Goal: Obtain resource: Download file/media

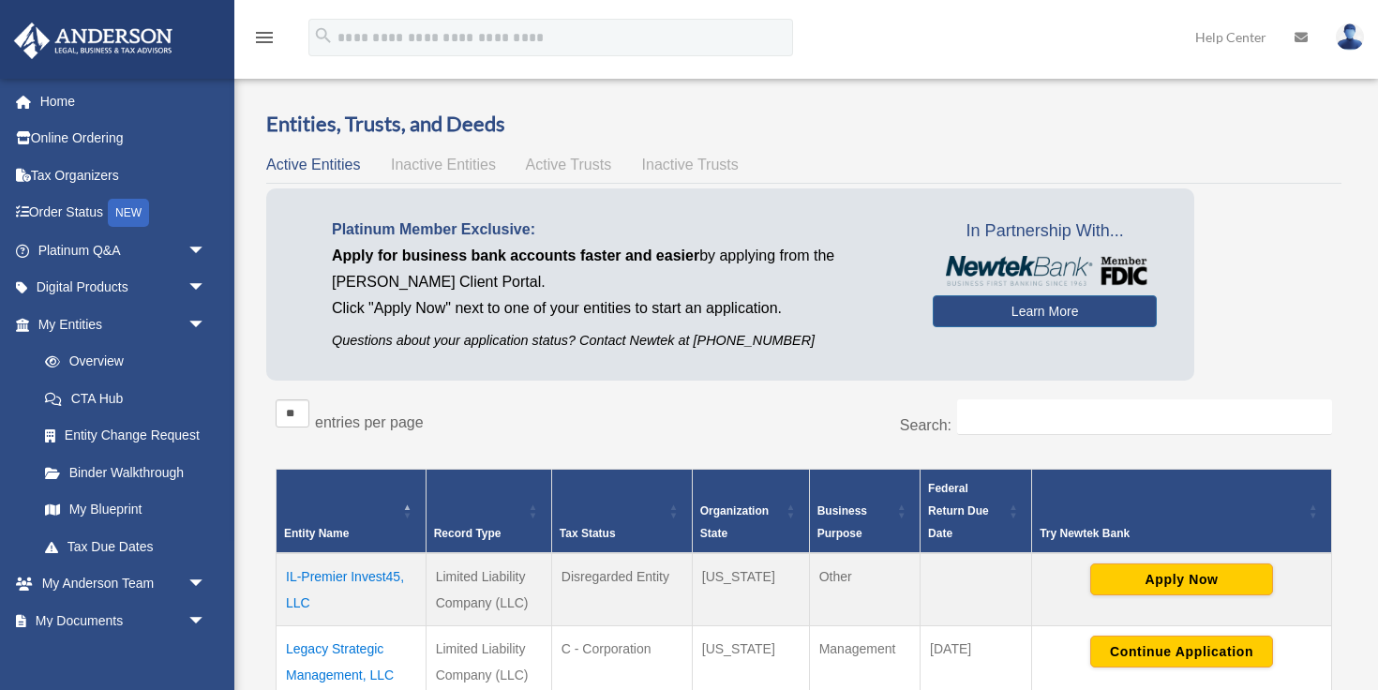
scroll to position [212, 0]
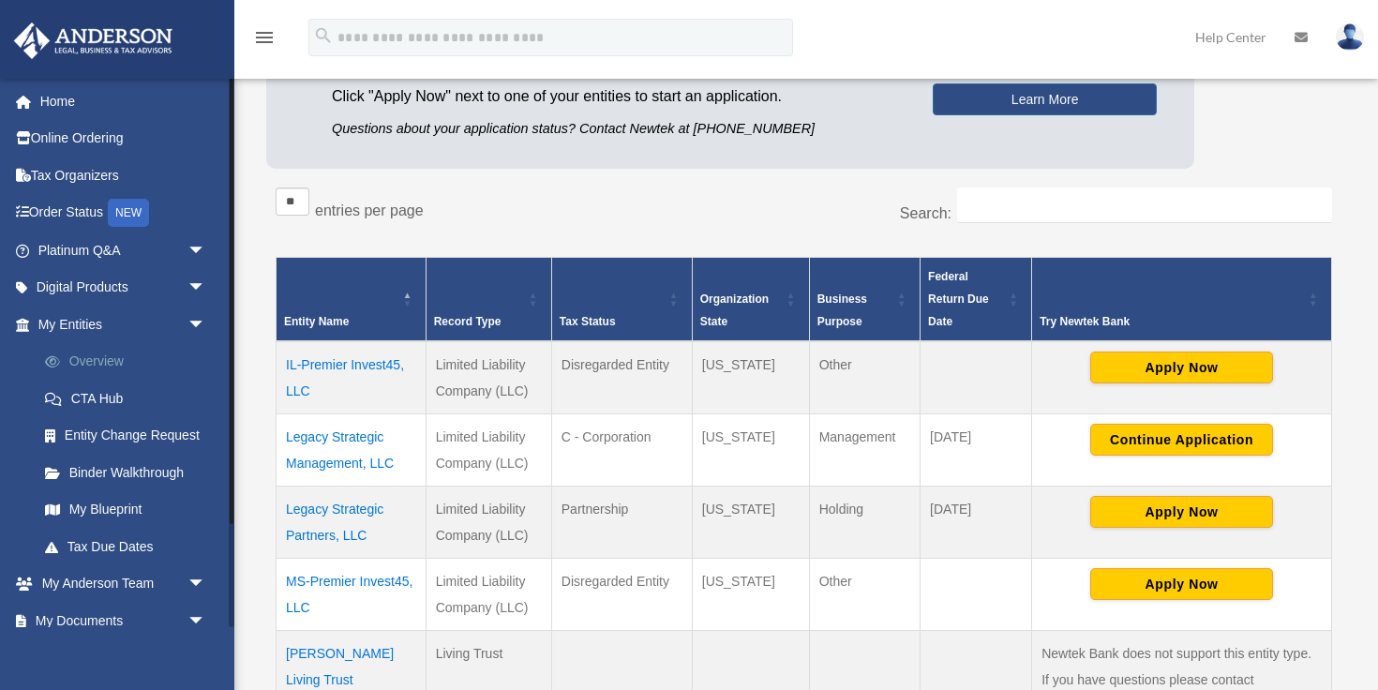
click at [80, 374] on link "Overview" at bounding box center [130, 361] width 208 height 37
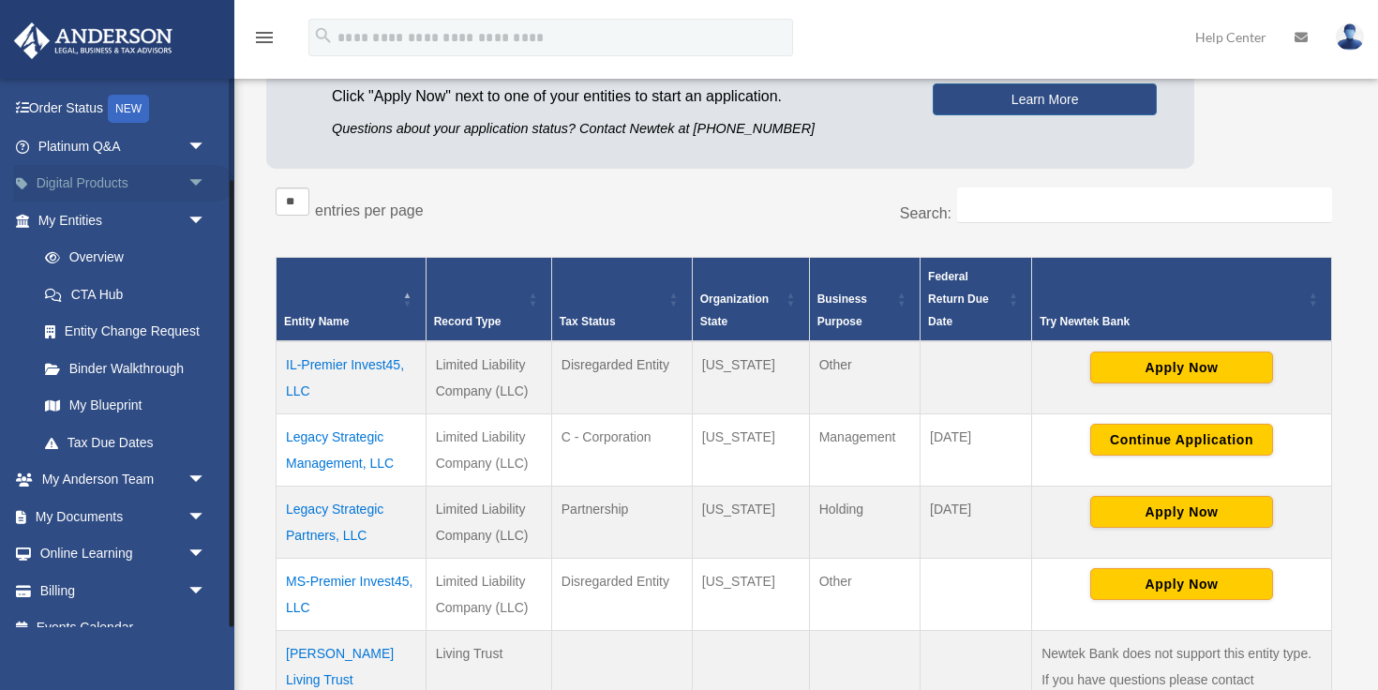
scroll to position [127, 0]
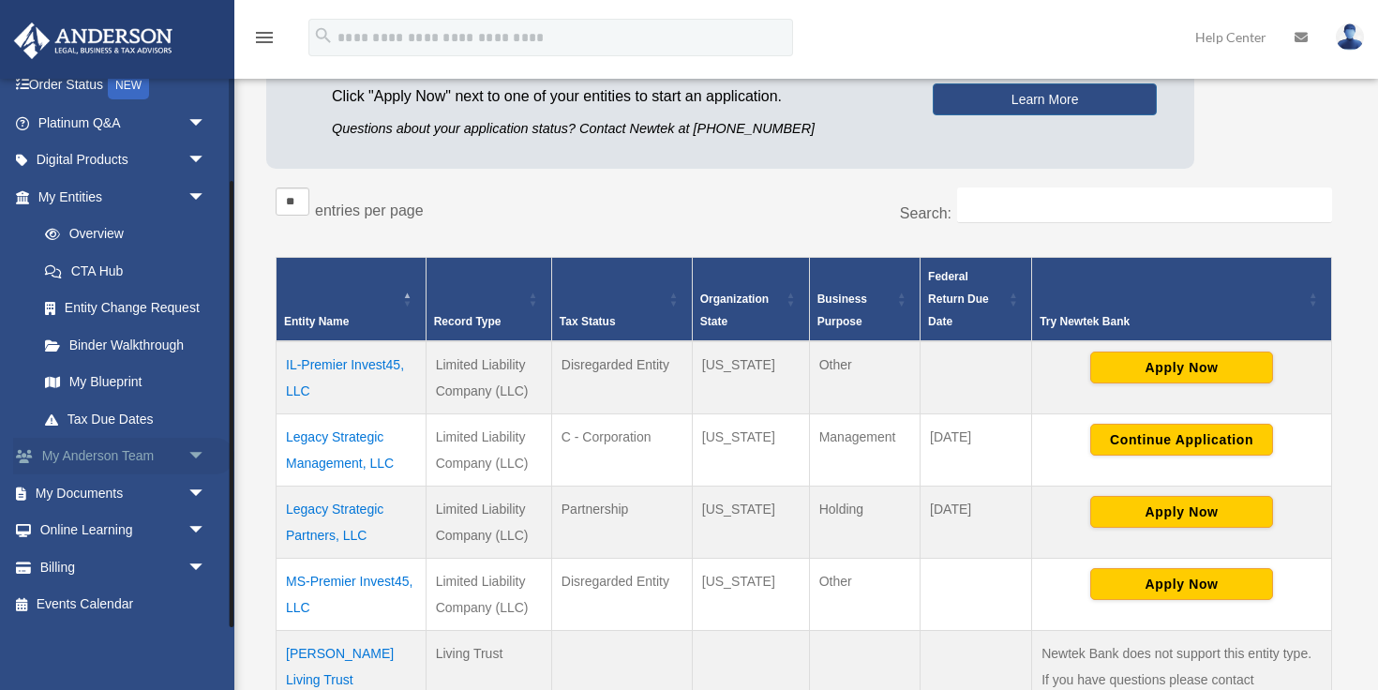
click at [76, 457] on link "My Anderson Team arrow_drop_down" at bounding box center [123, 456] width 221 height 37
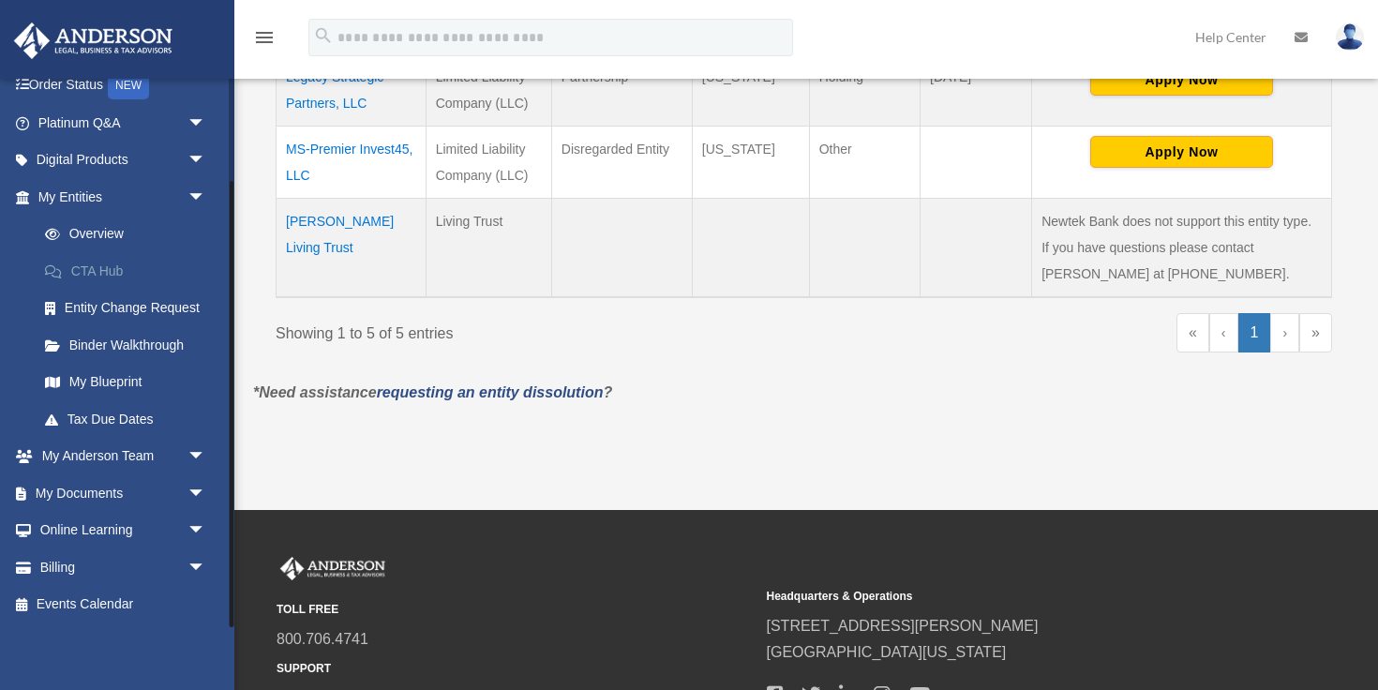
scroll to position [815, 0]
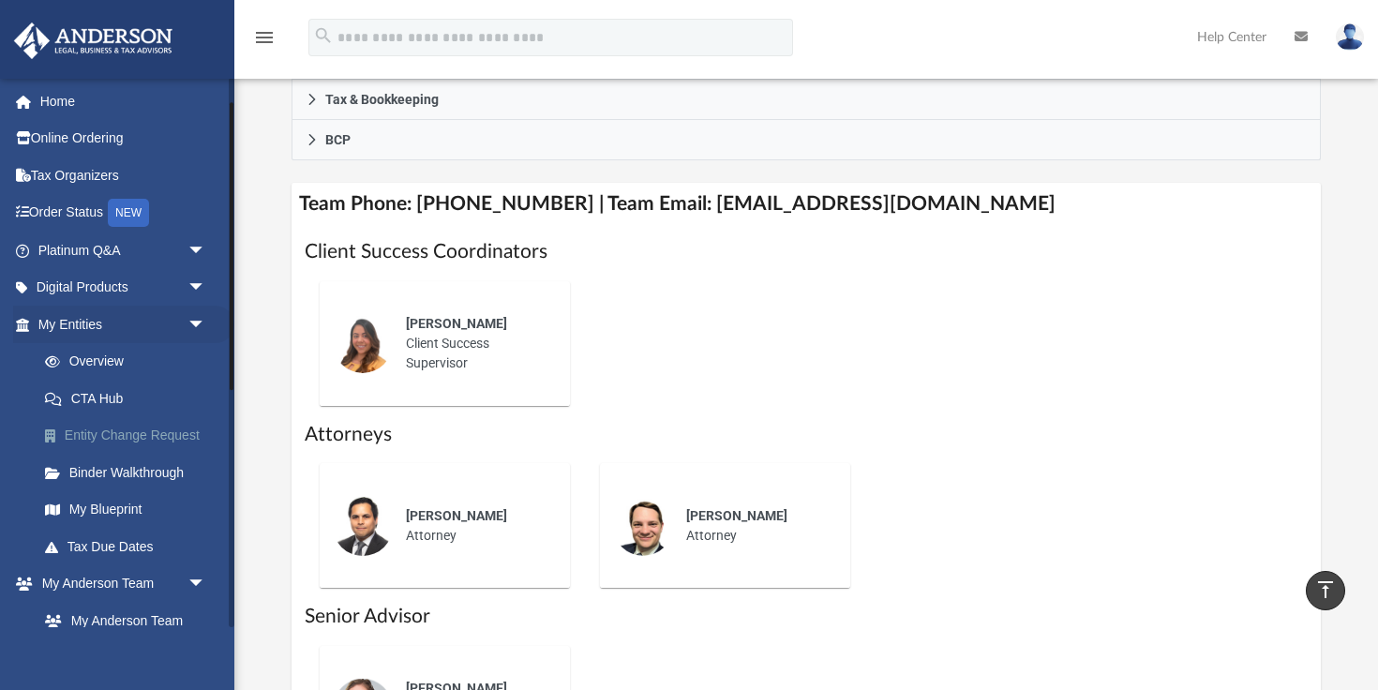
scroll to position [60, 0]
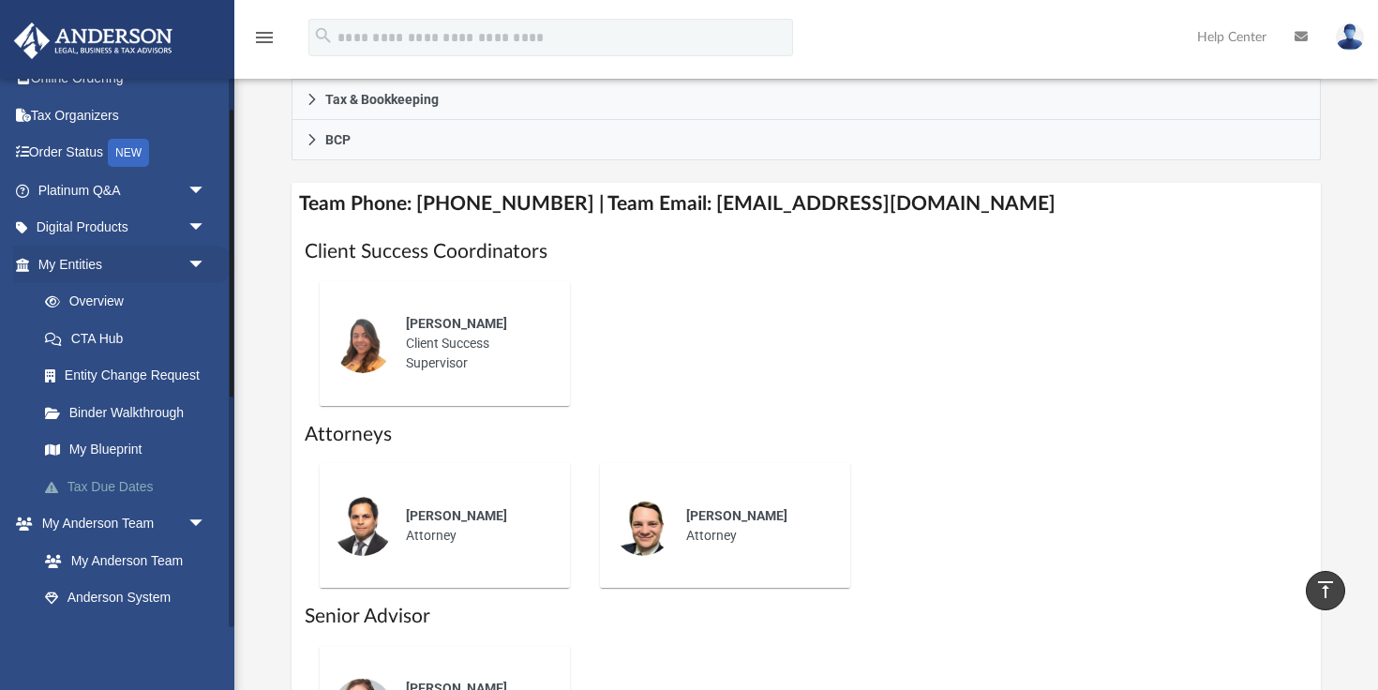
click at [110, 477] on link "Tax Due Dates" at bounding box center [130, 486] width 208 height 37
click at [105, 556] on link "My Anderson Team" at bounding box center [130, 560] width 208 height 37
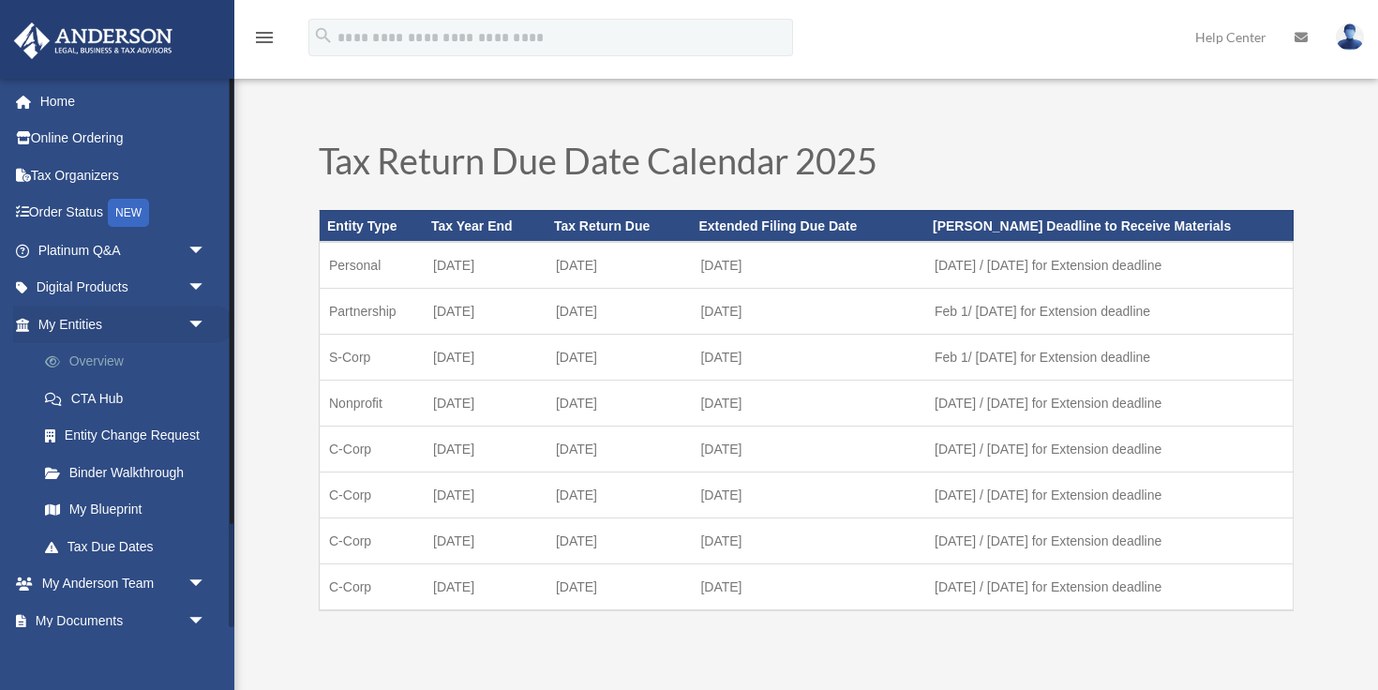
click at [91, 362] on link "Overview" at bounding box center [130, 361] width 208 height 37
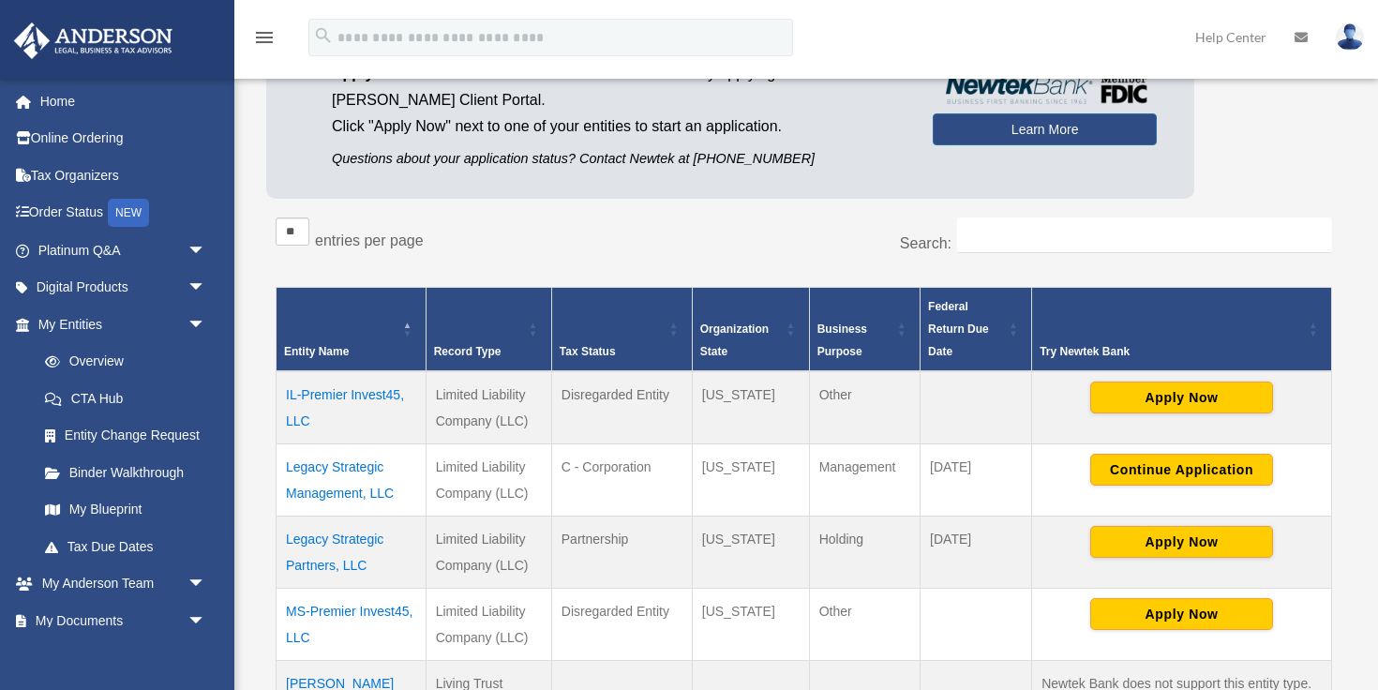
scroll to position [220, 0]
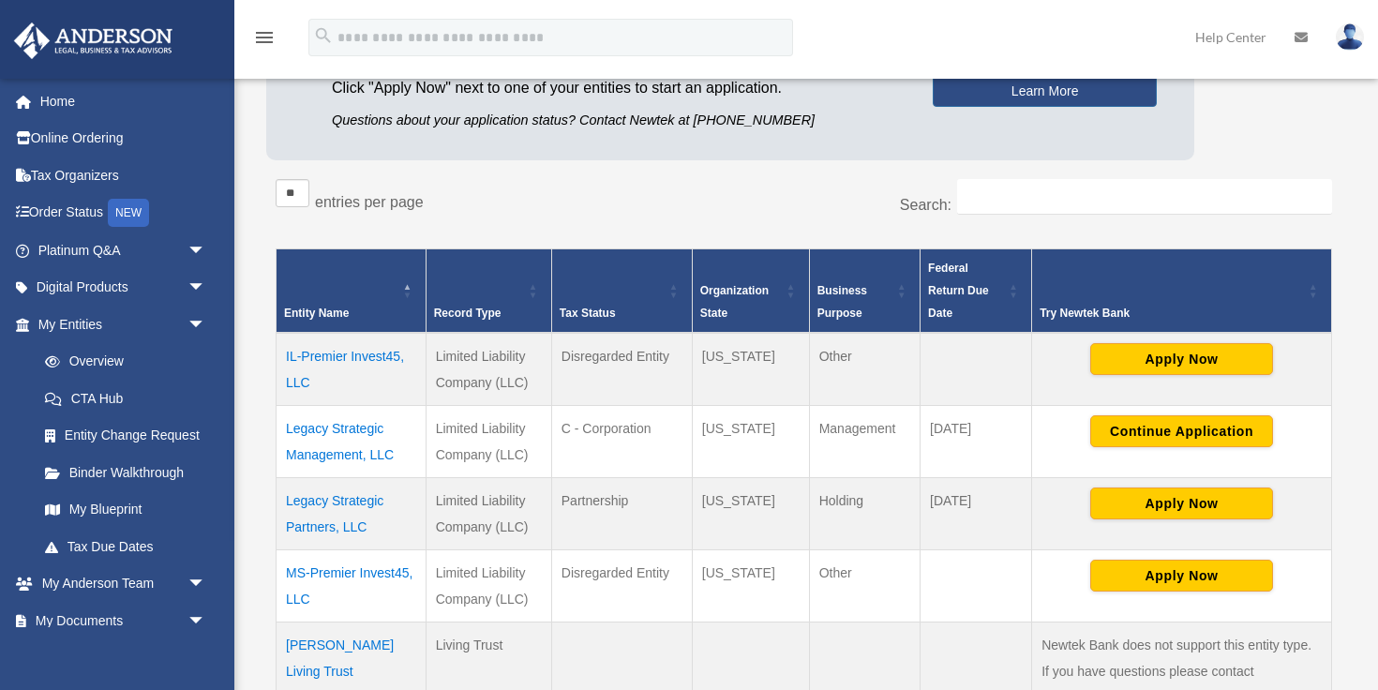
click at [333, 353] on td "IL-Premier Invest45, LLC" at bounding box center [352, 369] width 150 height 73
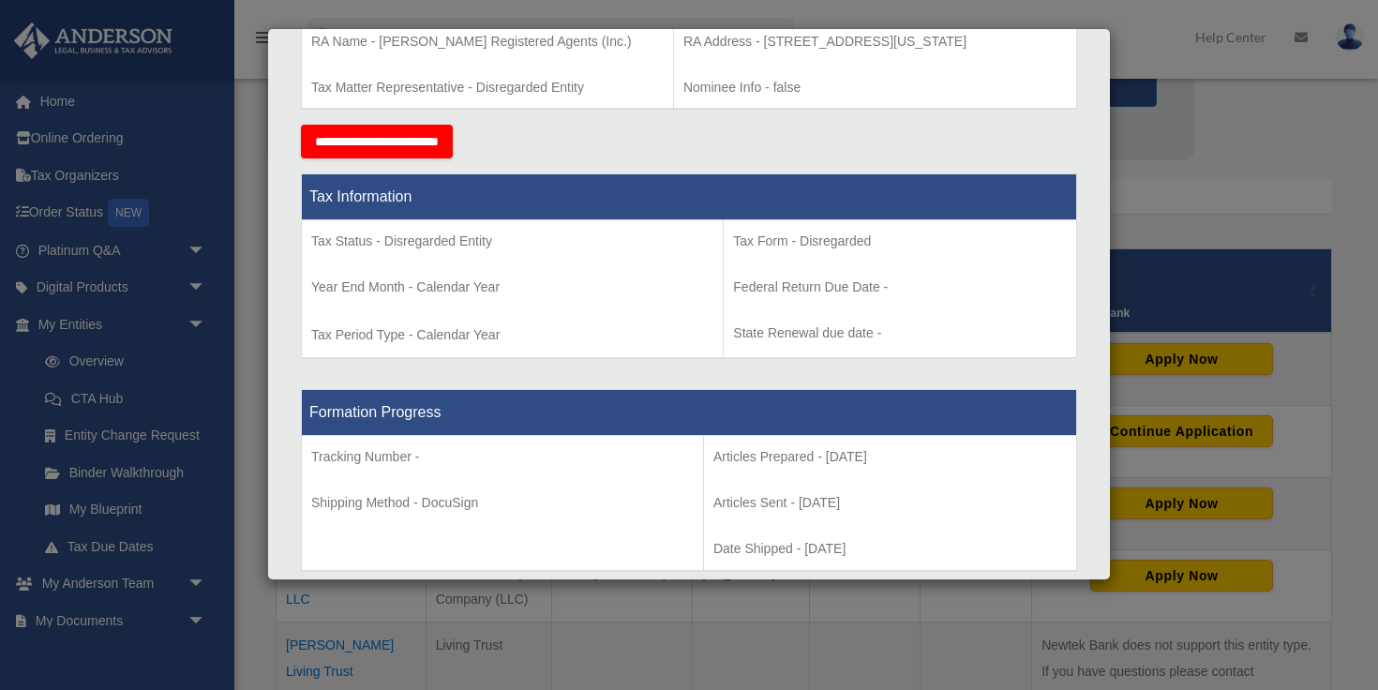
scroll to position [785, 0]
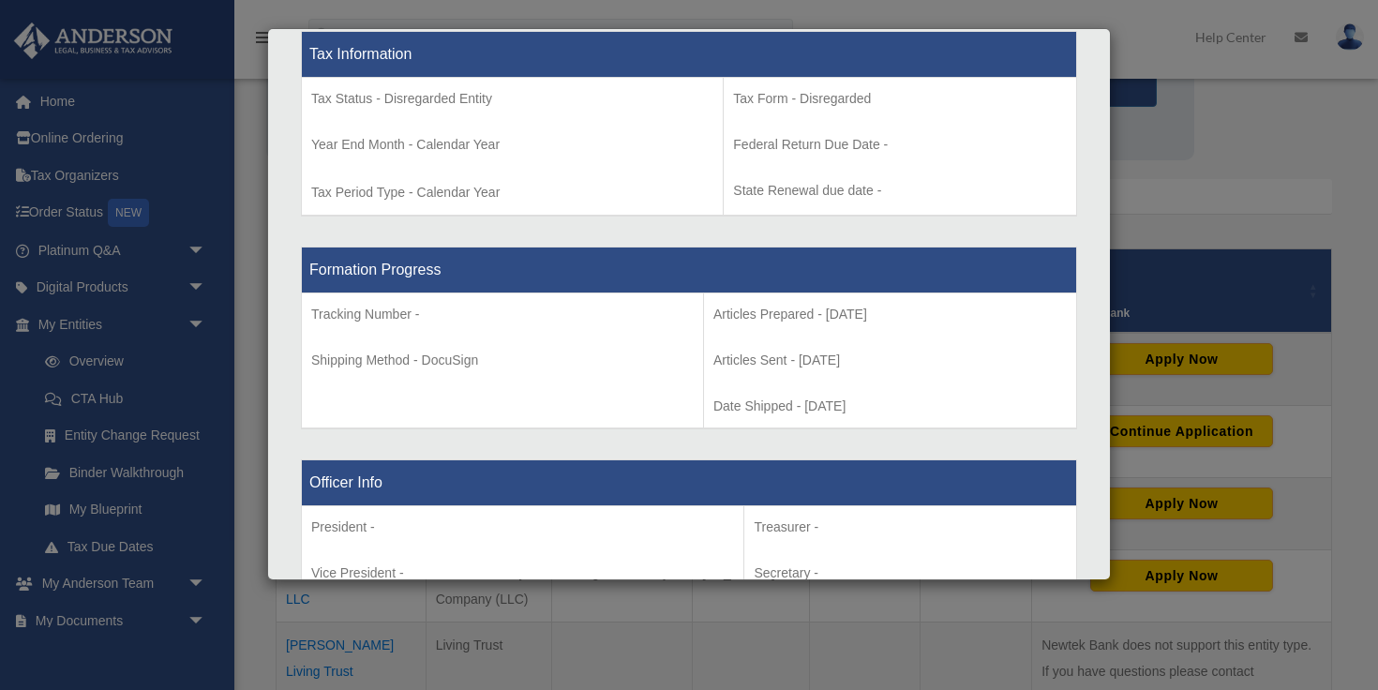
click at [126, 501] on div "Details × Articles Sent Organizational Date" at bounding box center [689, 345] width 1378 height 690
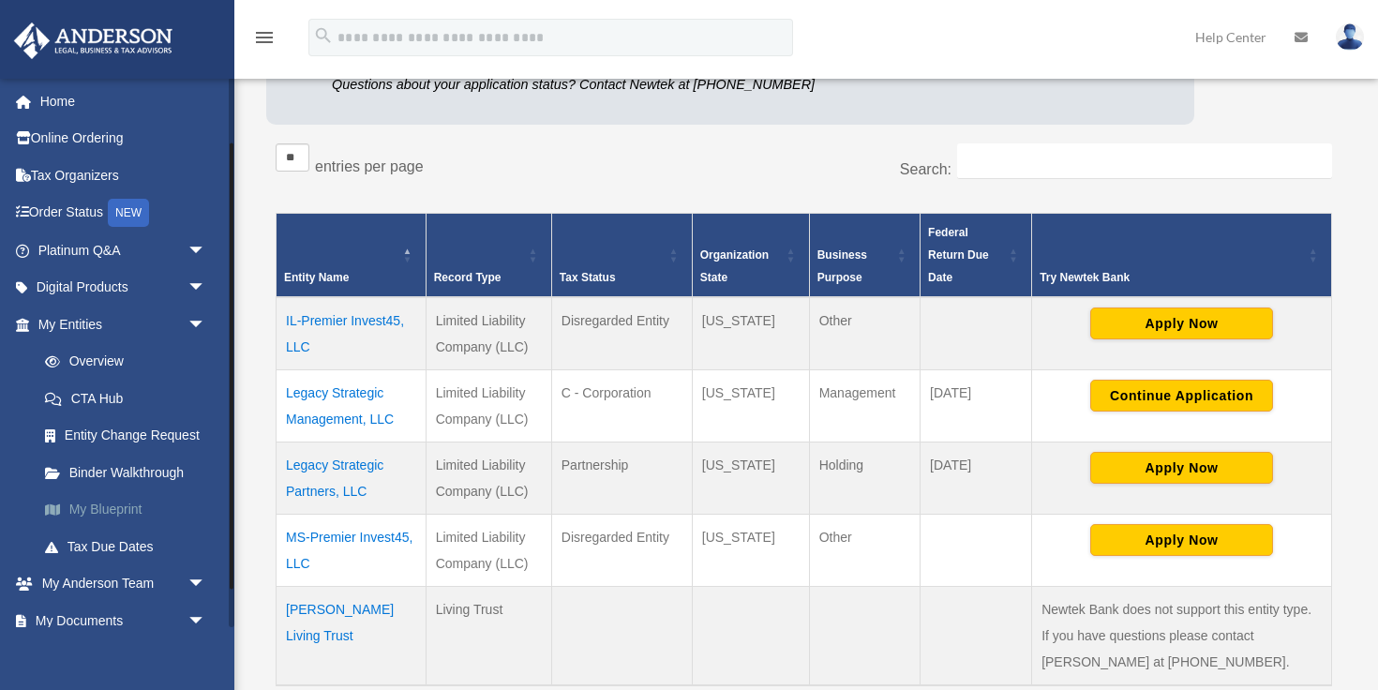
scroll to position [92, 0]
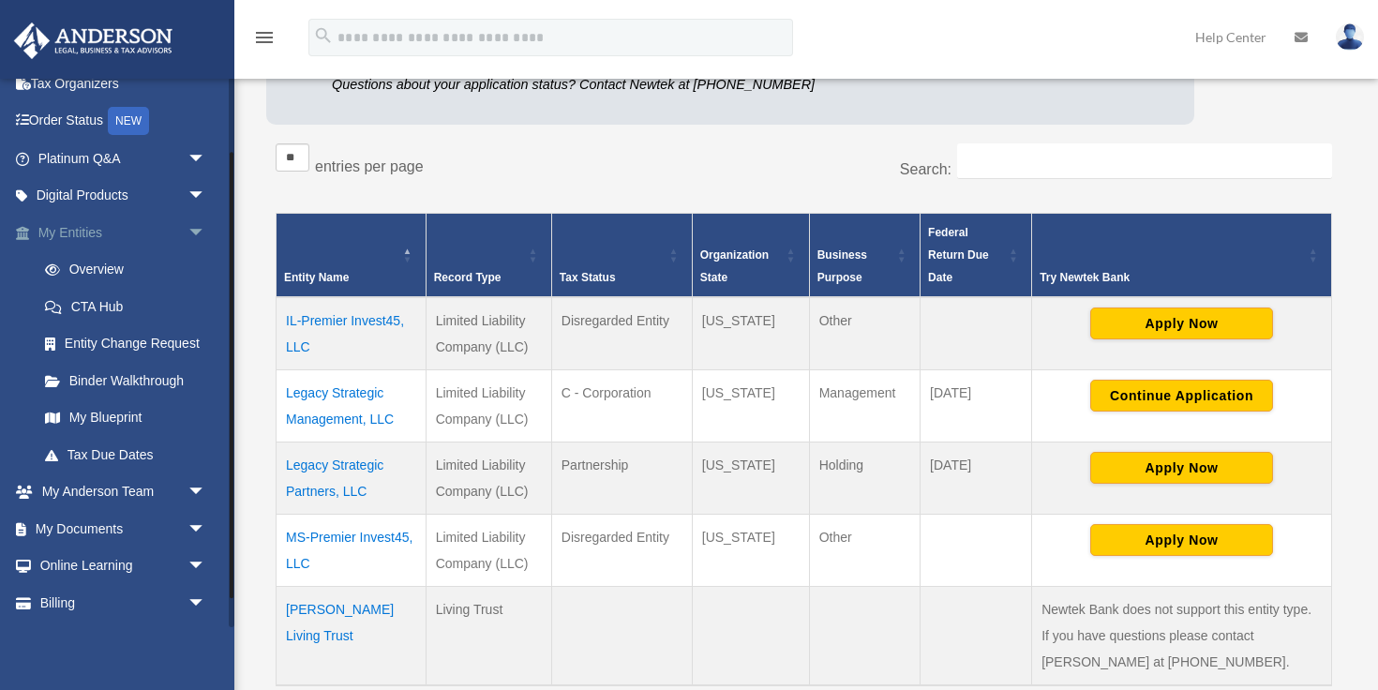
click at [200, 236] on span "arrow_drop_down" at bounding box center [205, 233] width 37 height 38
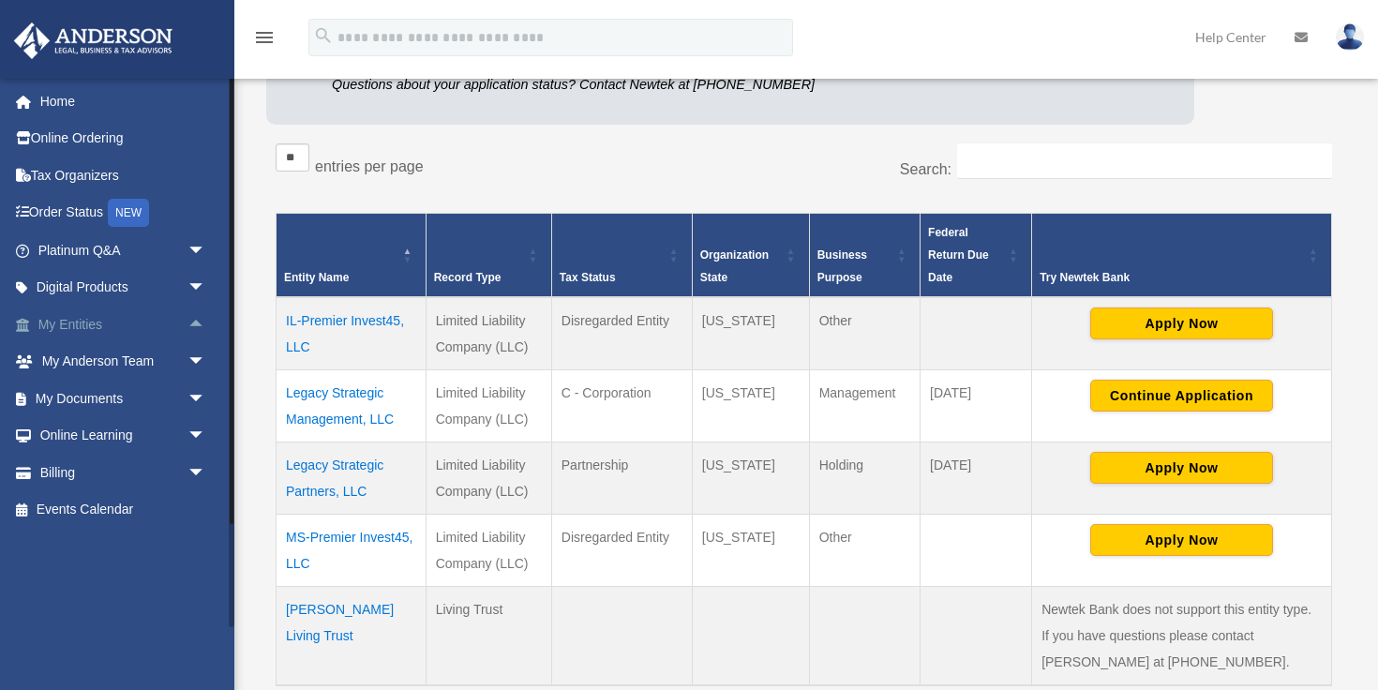
scroll to position [0, 0]
click at [188, 331] on span "arrow_drop_up" at bounding box center [205, 325] width 37 height 38
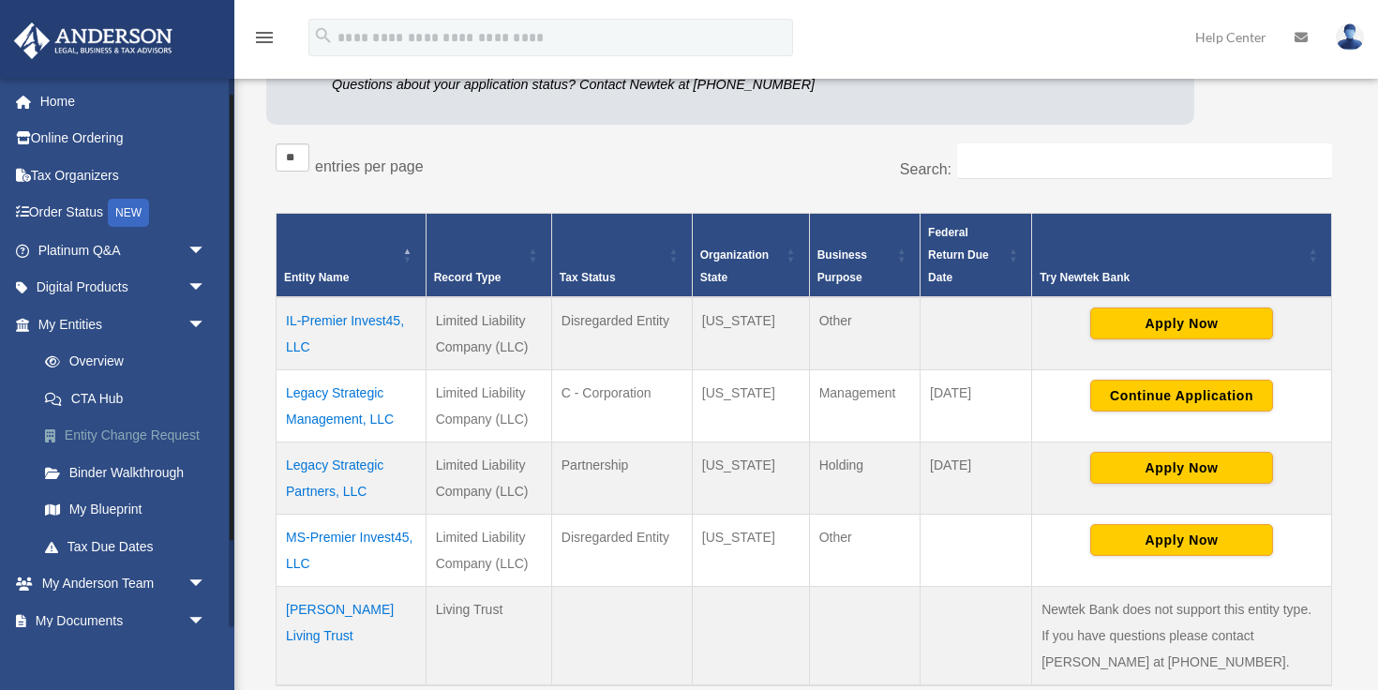
scroll to position [104, 0]
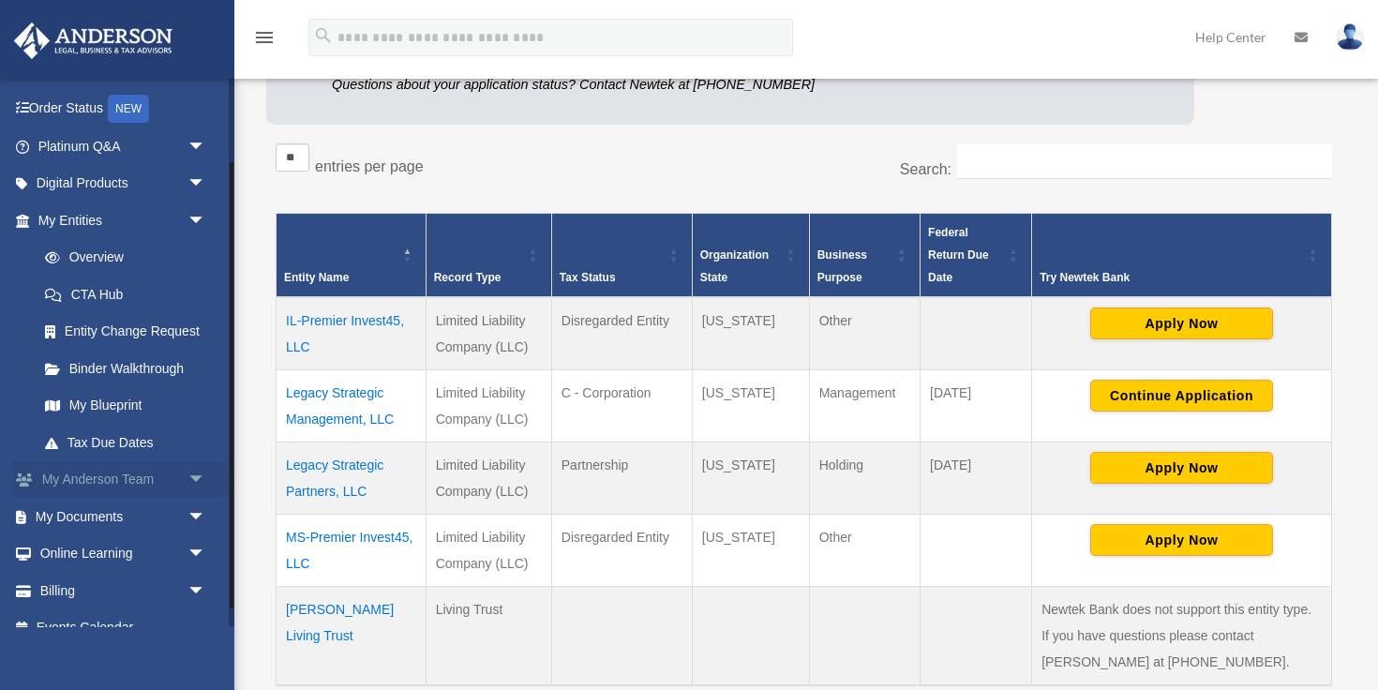
click at [143, 487] on link "My Anderson Team arrow_drop_down" at bounding box center [123, 479] width 221 height 37
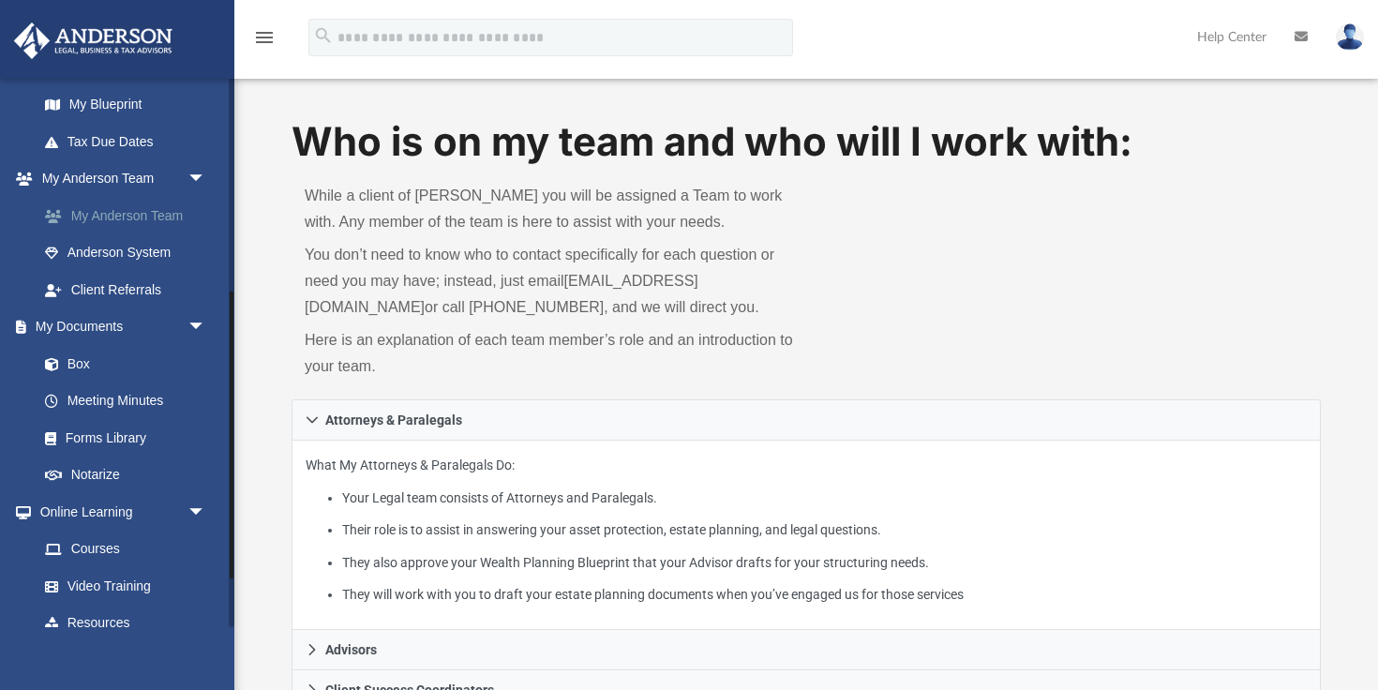
scroll to position [406, 0]
click at [103, 366] on link "Box" at bounding box center [130, 362] width 208 height 37
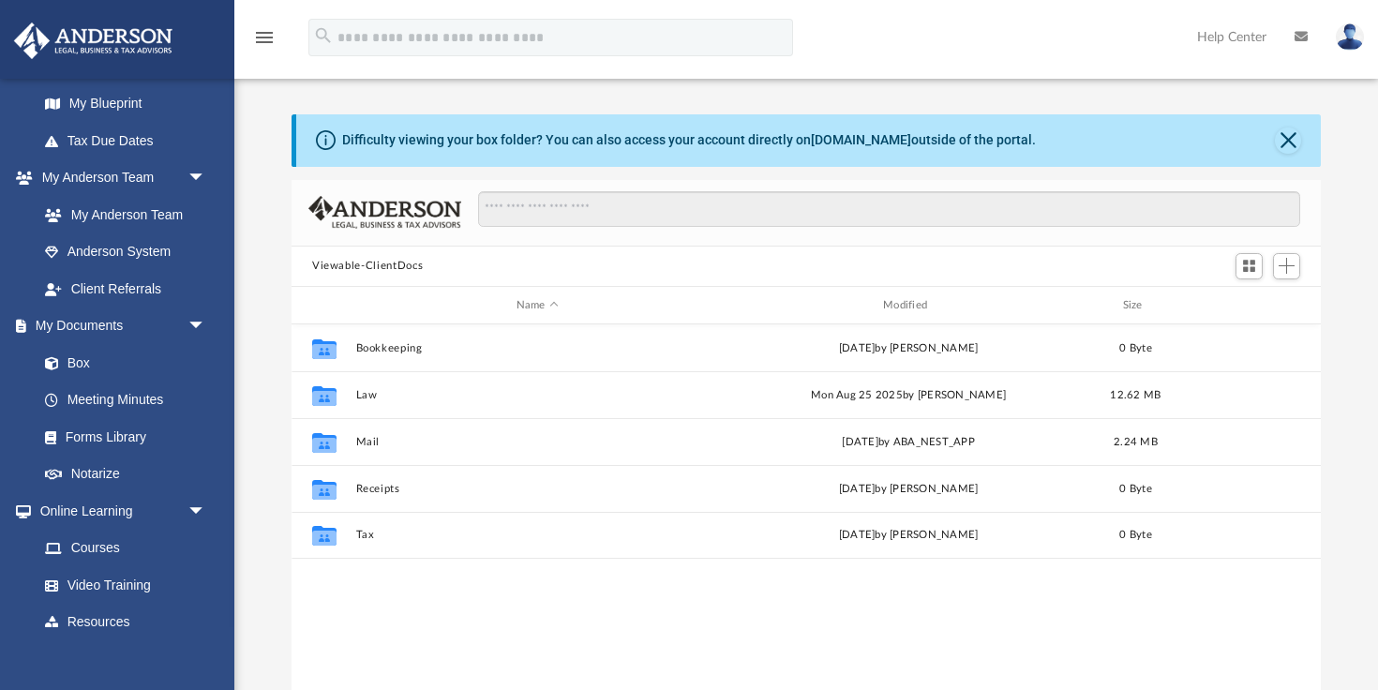
scroll to position [426, 1029]
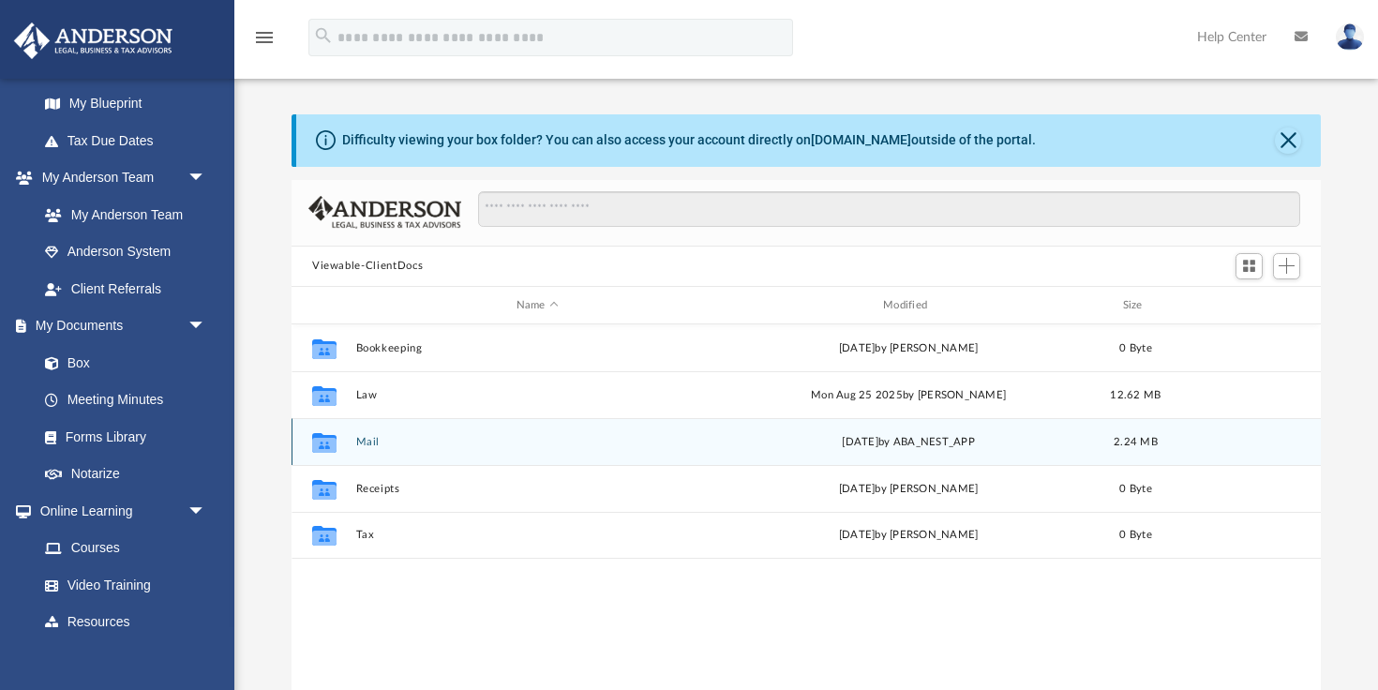
click at [376, 443] on button "Mail" at bounding box center [537, 442] width 363 height 12
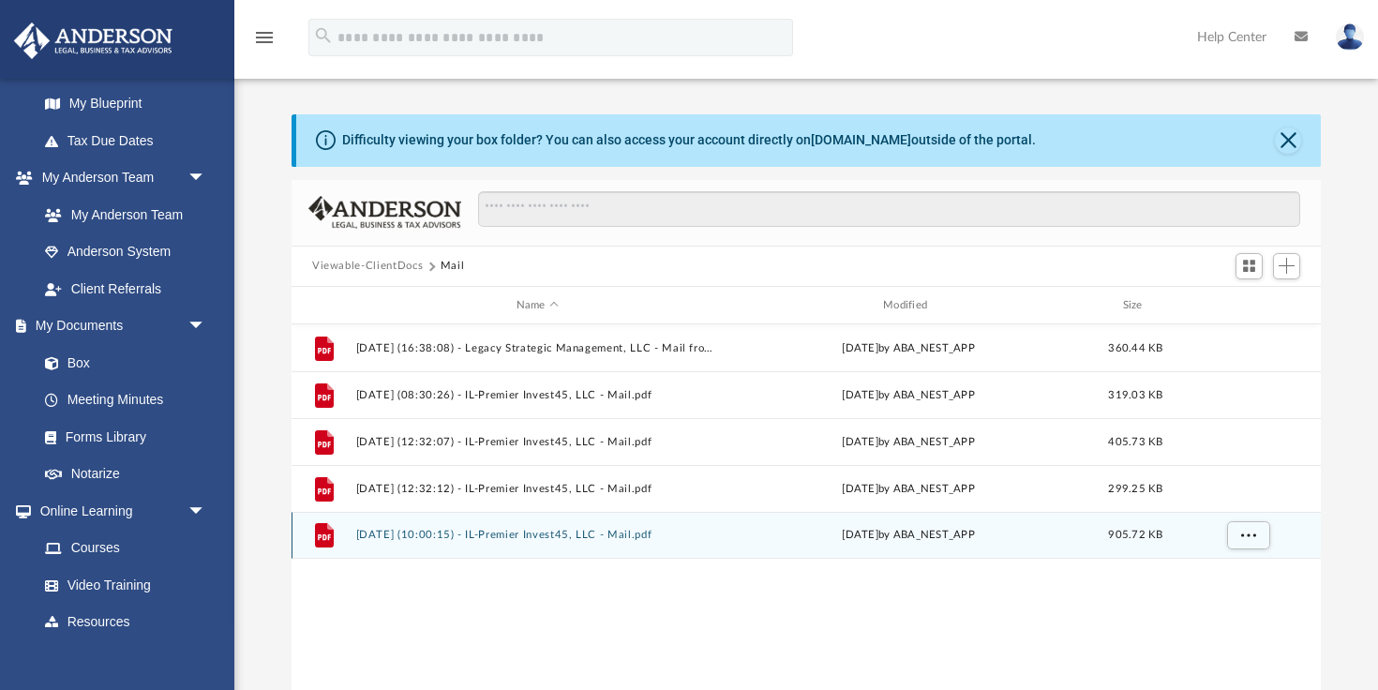
click at [452, 539] on button "[DATE] (10:00:15) - IL-Premier Invest45, LLC - Mail.pdf" at bounding box center [537, 536] width 363 height 12
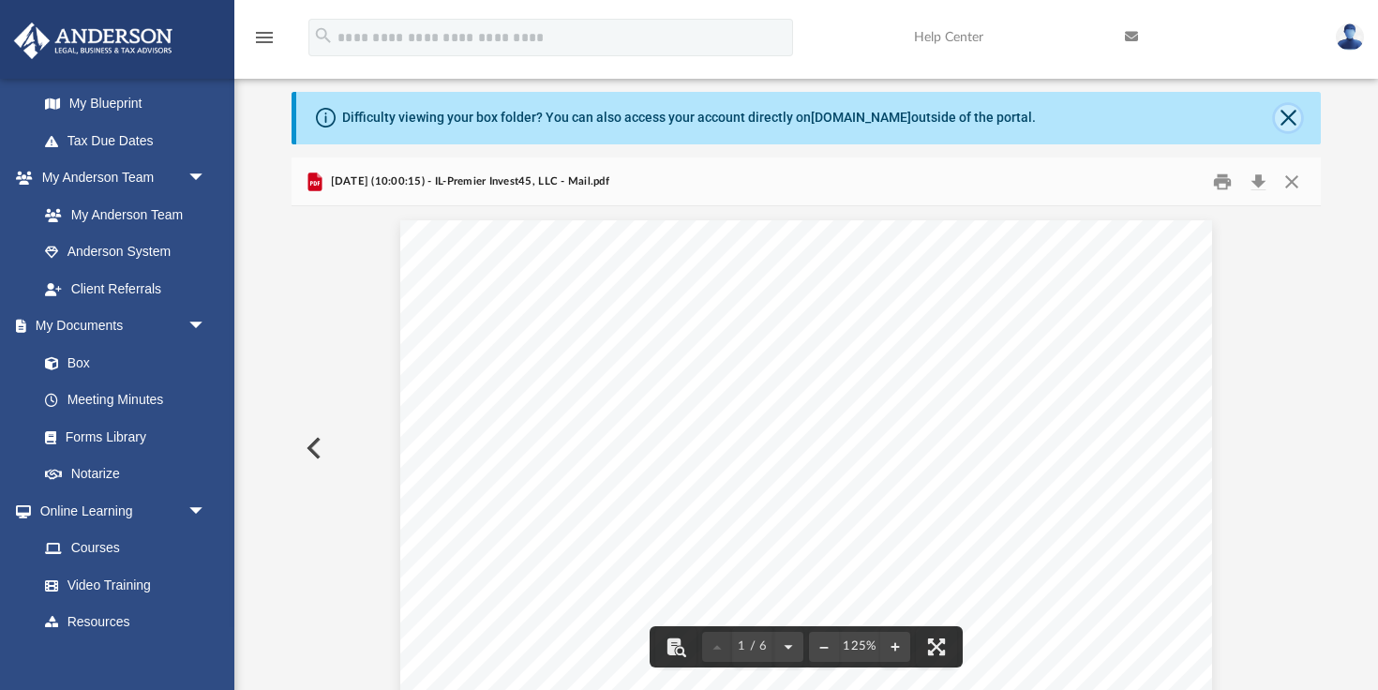
click at [1287, 114] on button "Close" at bounding box center [1288, 118] width 26 height 26
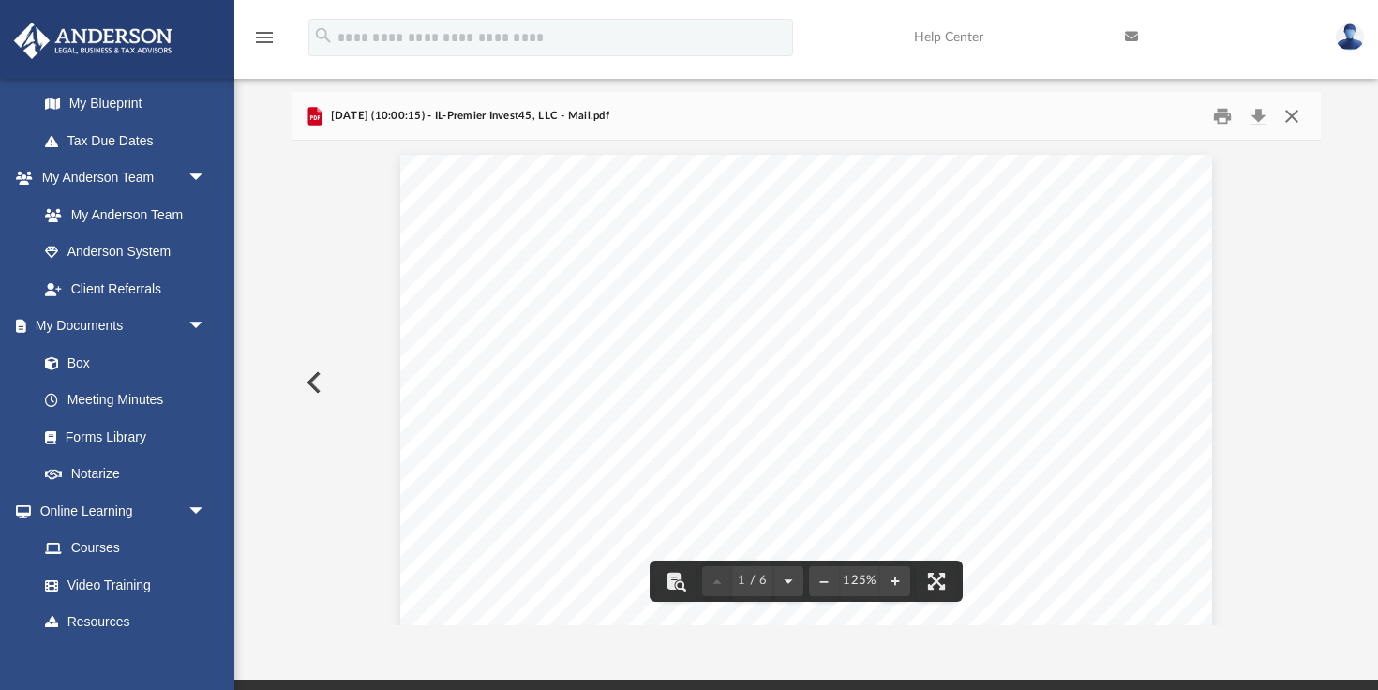
click at [1293, 113] on button "Close" at bounding box center [1292, 115] width 34 height 29
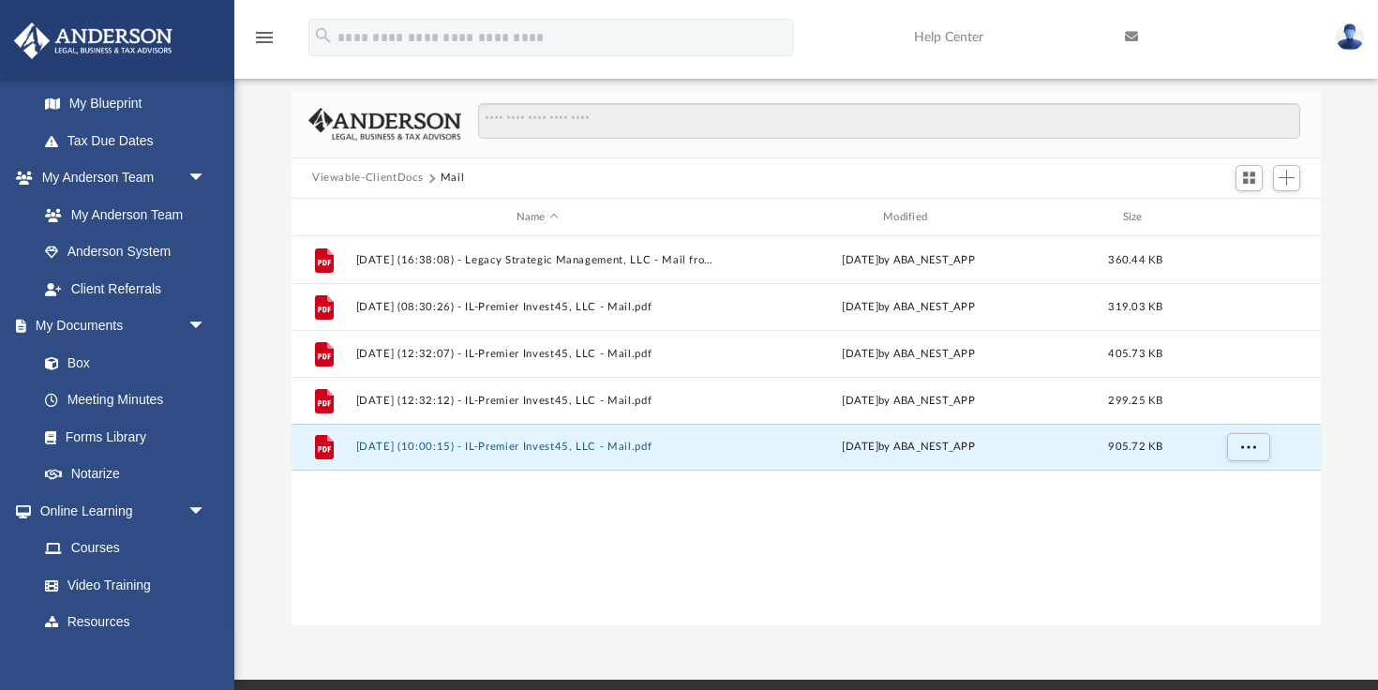
scroll to position [0, 0]
